Goal: Learn about a topic: Learn about a topic

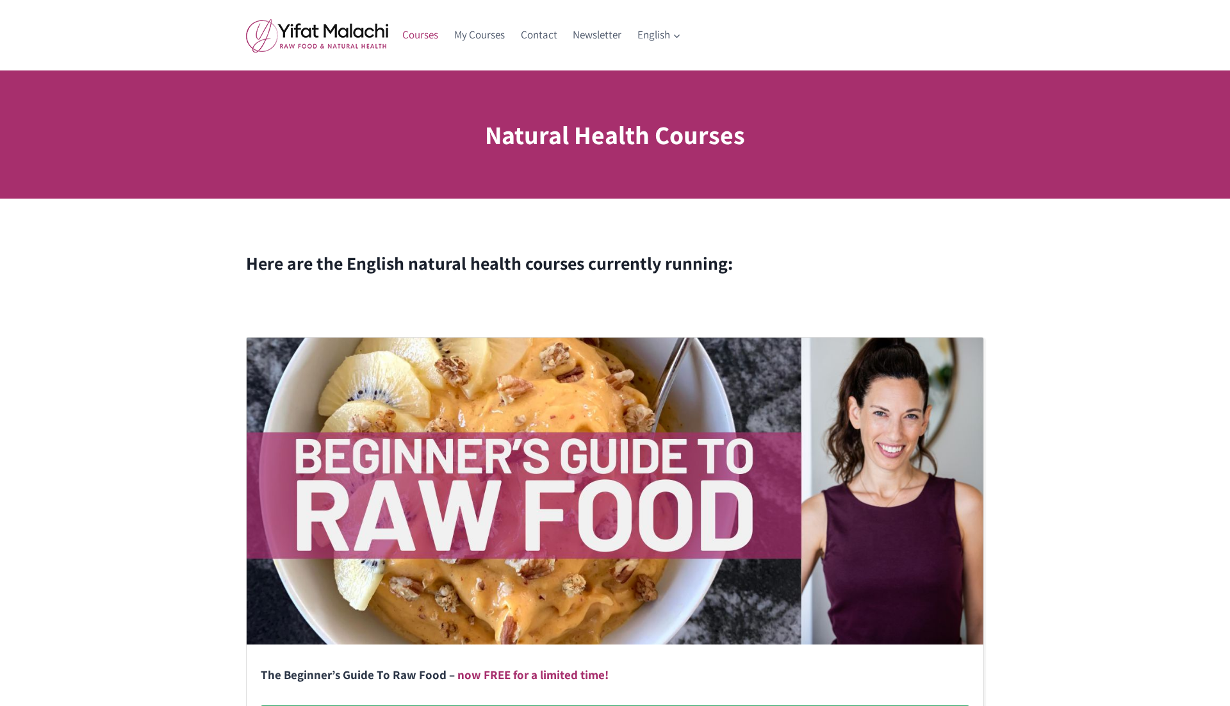
scroll to position [246, 0]
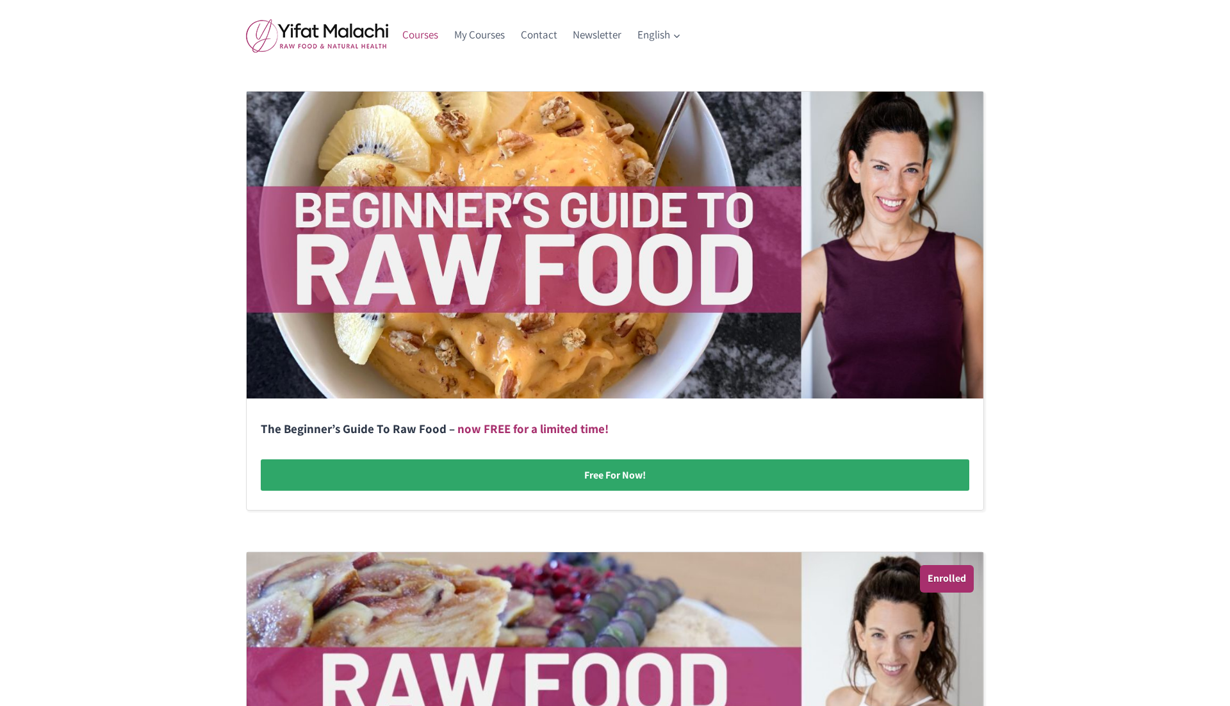
click at [181, 295] on div "The Beginner’s Guide To Raw Food – now FREE for a limited time! Free For Now! E…" at bounding box center [615, 559] width 1230 height 1039
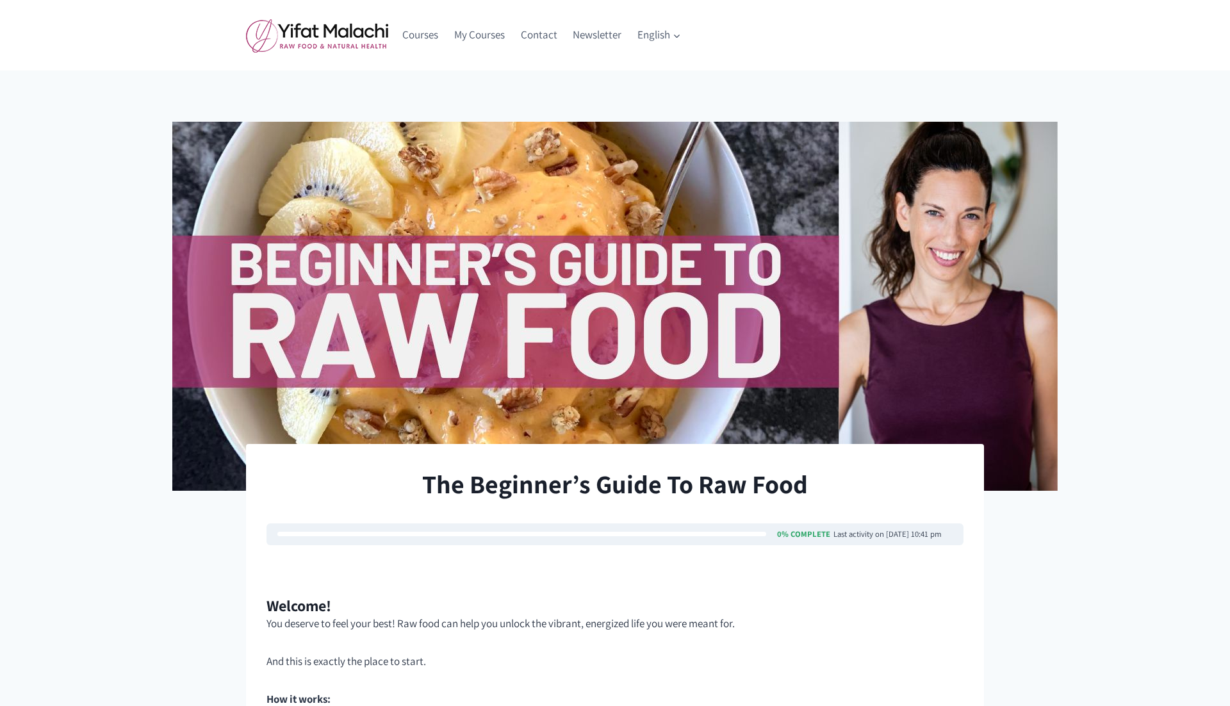
scroll to position [437, 0]
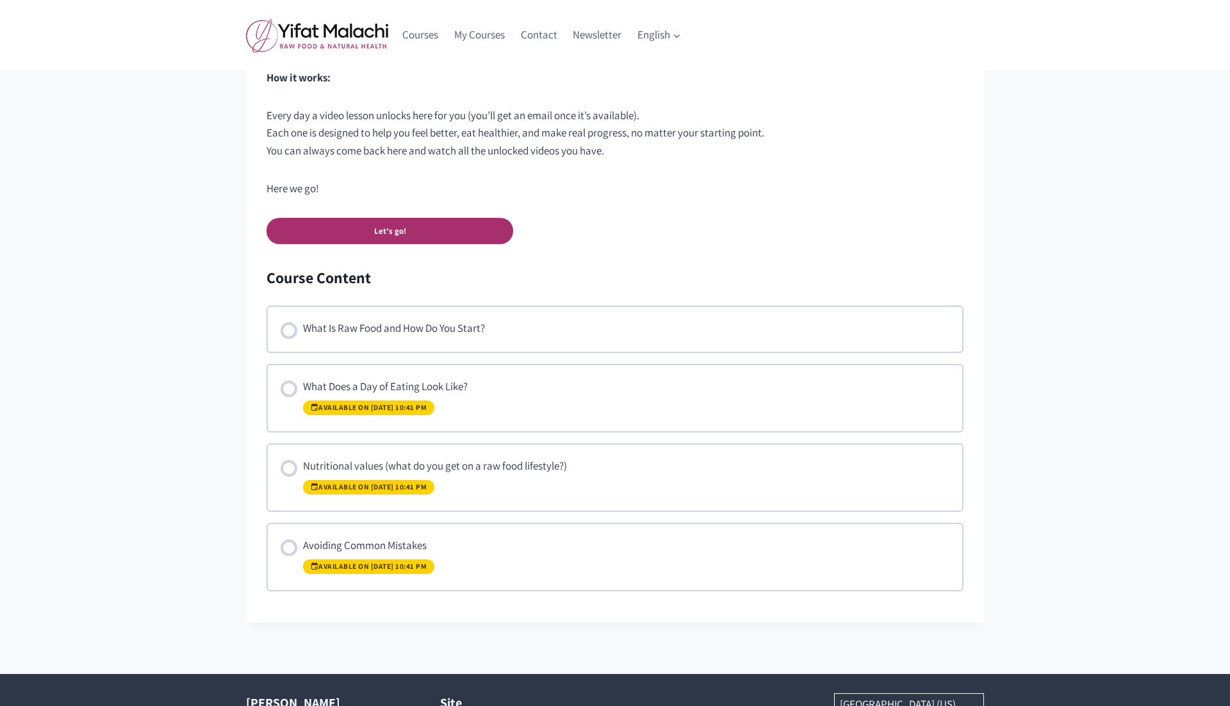
scroll to position [624, 0]
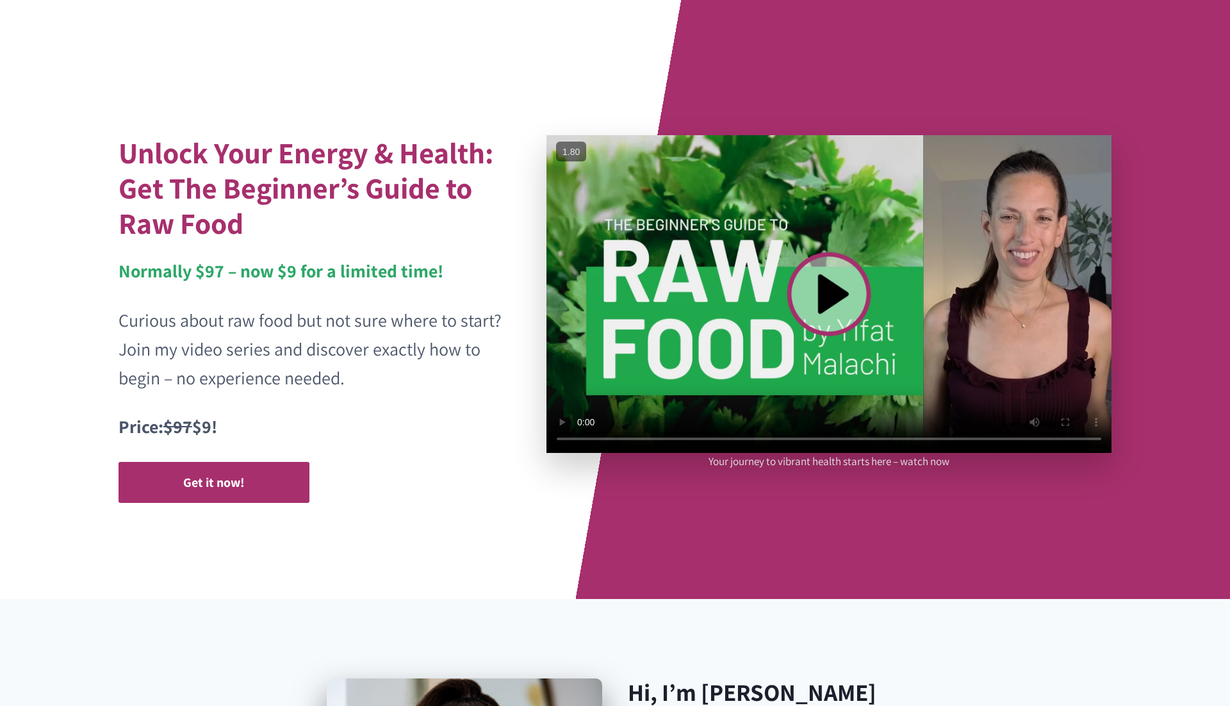
click at [837, 288] on video at bounding box center [828, 294] width 565 height 318
click at [436, 367] on p "Curious about raw food but not sure where to start? Join my video series and di…" at bounding box center [311, 349] width 387 height 86
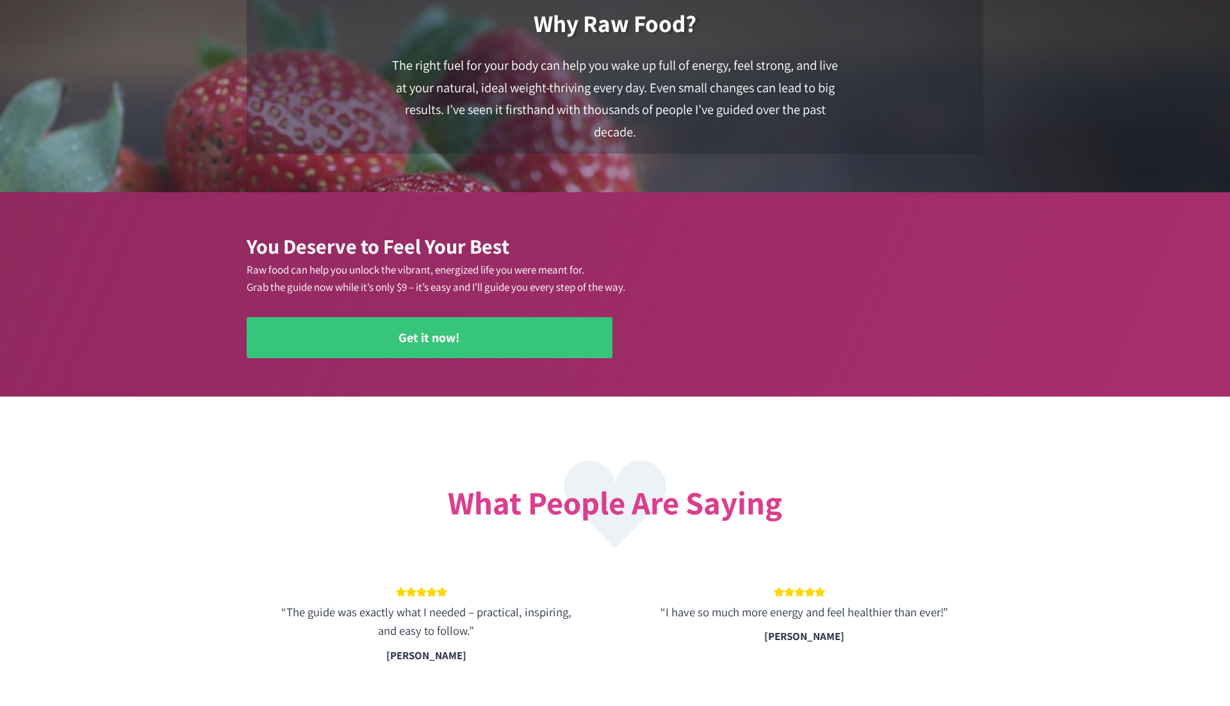
scroll to position [1691, 0]
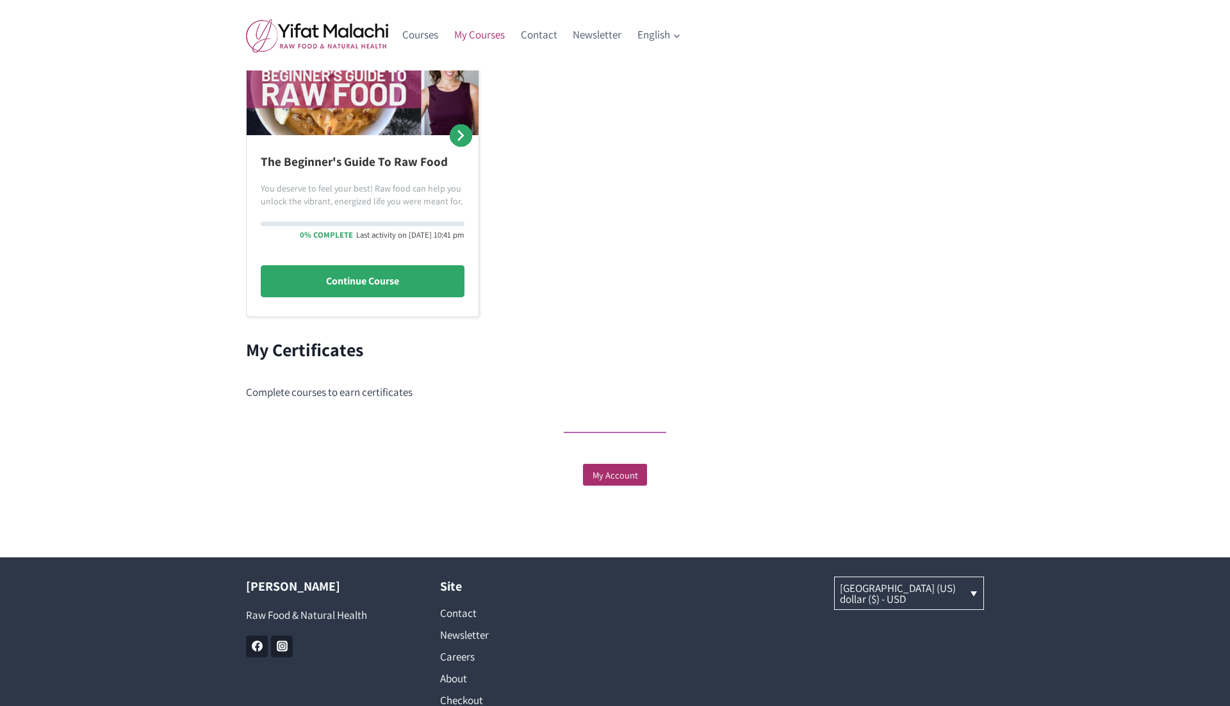
scroll to position [277, 0]
